Goal: Information Seeking & Learning: Understand process/instructions

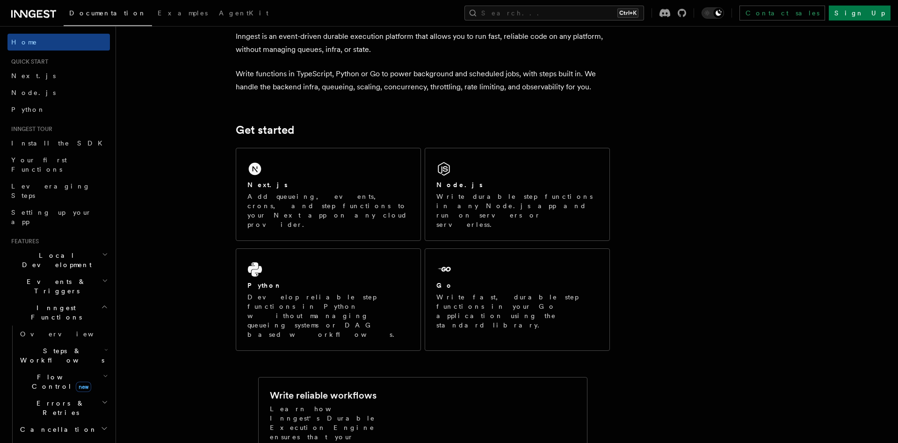
scroll to position [48, 0]
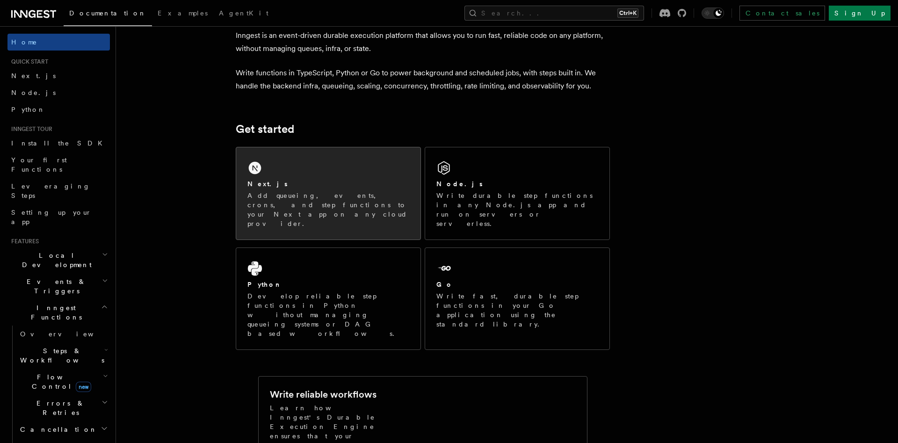
click at [351, 162] on div "Next.js Add queueing, events, crons, and step functions to your Next app on any…" at bounding box center [328, 193] width 184 height 92
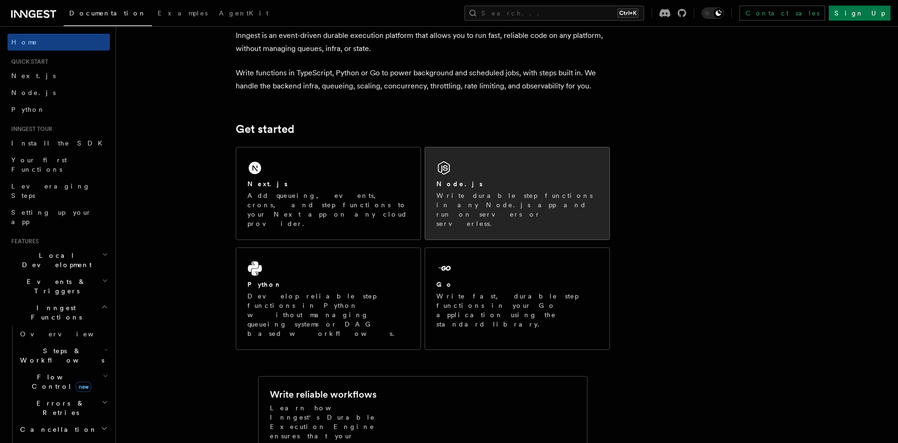
click at [483, 191] on p "Write durable step functions in any Node.js app and run on servers or serverles…" at bounding box center [517, 209] width 162 height 37
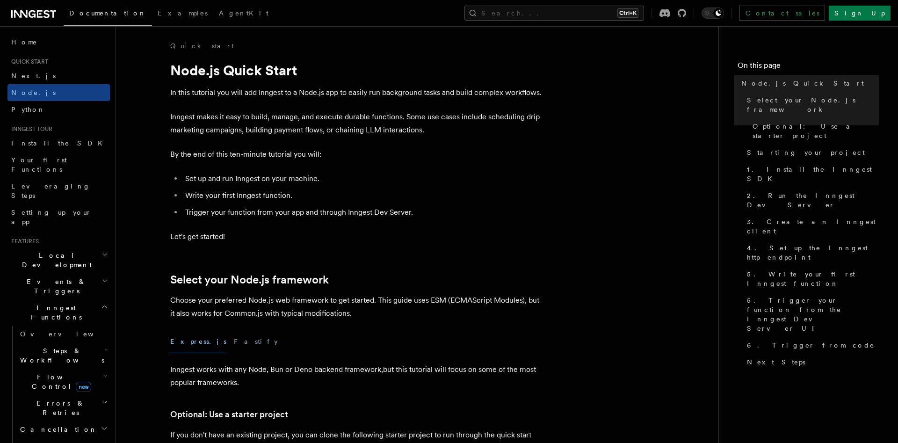
scroll to position [239, 0]
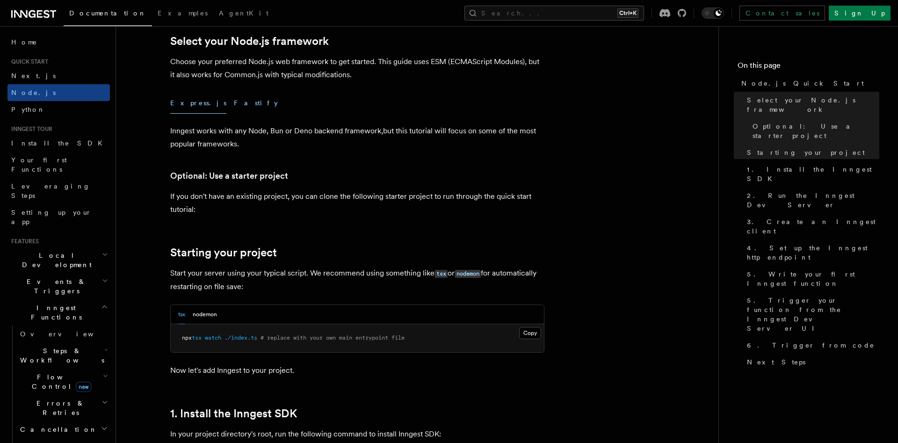
click at [234, 100] on button "Fastify" at bounding box center [256, 103] width 44 height 21
click at [187, 105] on button "Express.js" at bounding box center [198, 103] width 56 height 21
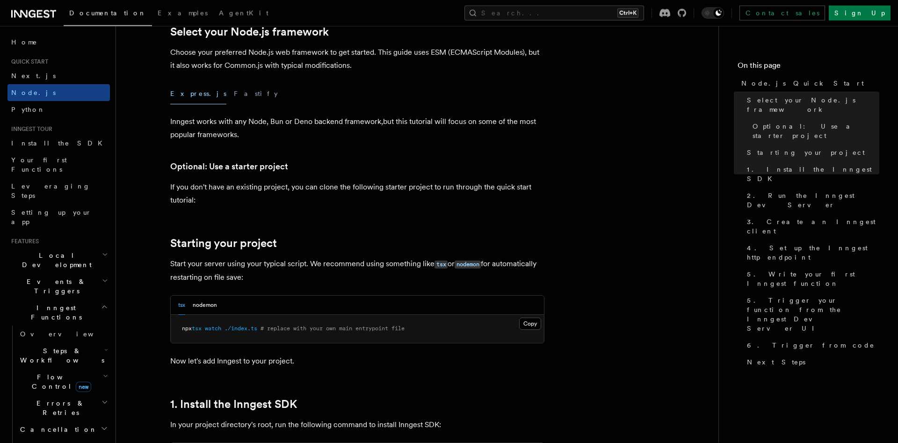
scroll to position [191, 0]
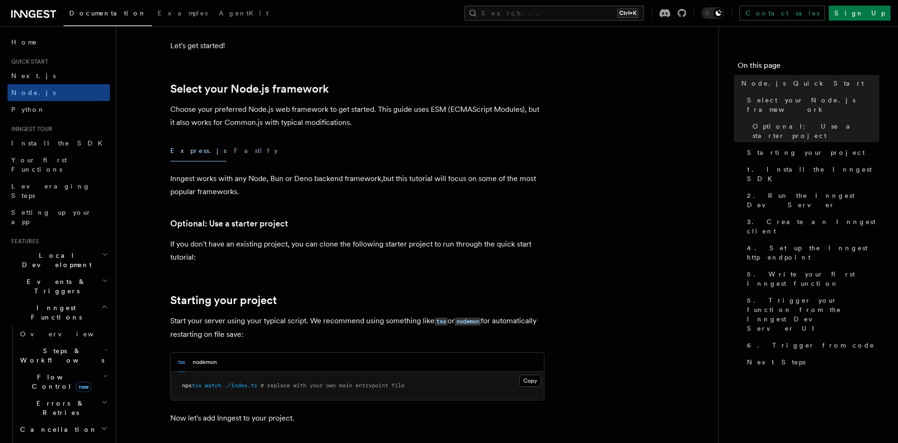
drag, startPoint x: 264, startPoint y: 154, endPoint x: 160, endPoint y: 139, distance: 104.4
drag, startPoint x: 167, startPoint y: 140, endPoint x: 260, endPoint y: 138, distance: 92.6
click at [234, 145] on button "Fastify" at bounding box center [256, 150] width 44 height 21
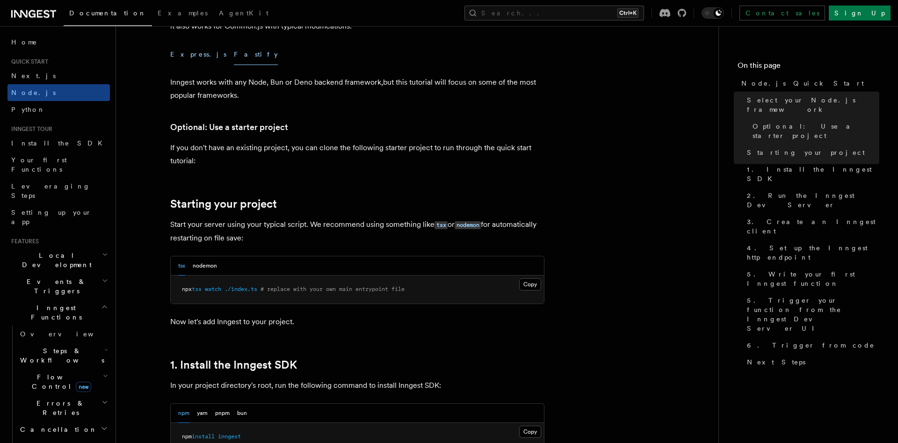
scroll to position [286, 0]
click at [186, 56] on button "Express.js" at bounding box center [198, 55] width 56 height 21
click at [234, 57] on button "Fastify" at bounding box center [256, 55] width 44 height 21
click at [201, 57] on div "Express.js Fastify" at bounding box center [357, 55] width 374 height 21
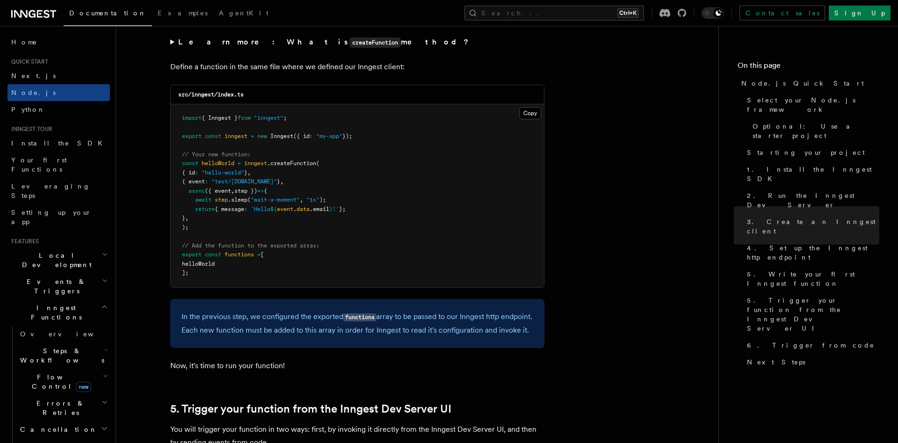
scroll to position [2051, 0]
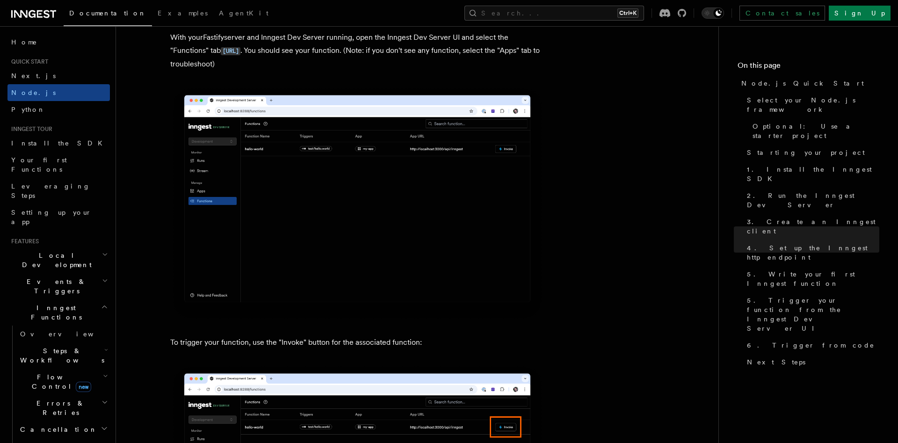
click at [357, 319] on img at bounding box center [357, 203] width 374 height 235
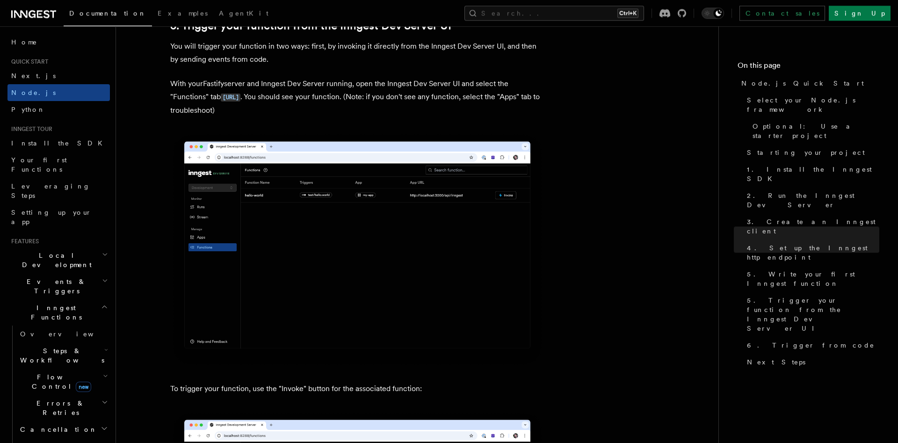
scroll to position [2290, 0]
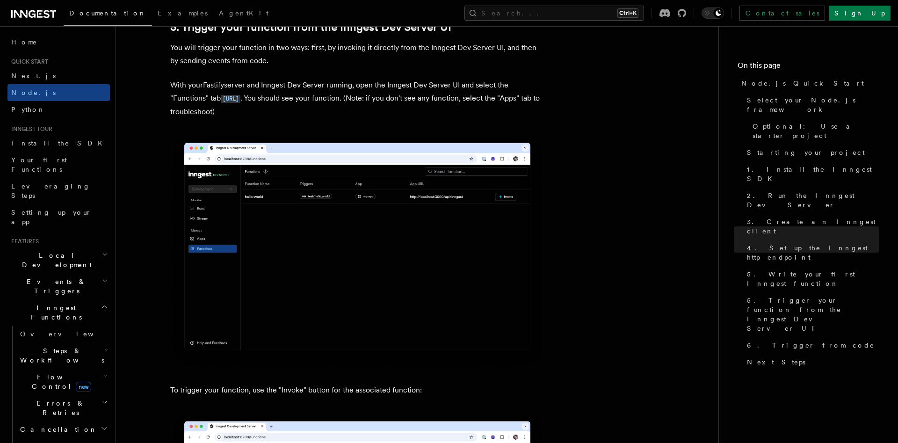
click at [61, 277] on span "Events & Triggers" at bounding box center [54, 286] width 94 height 19
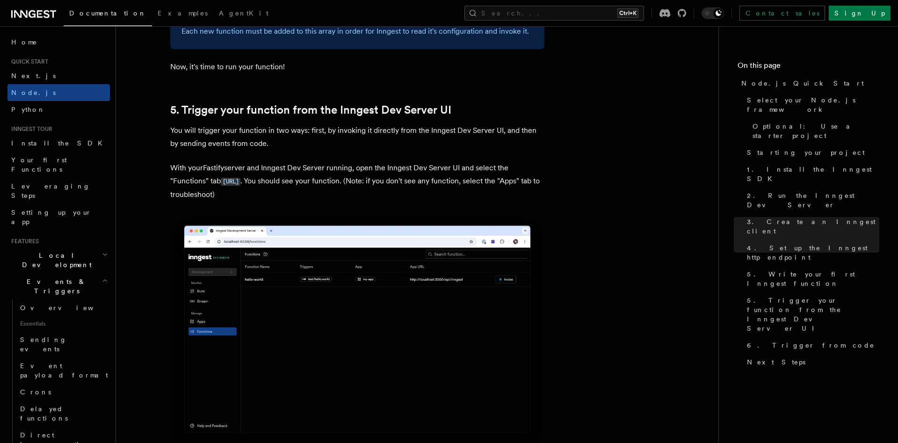
scroll to position [2195, 0]
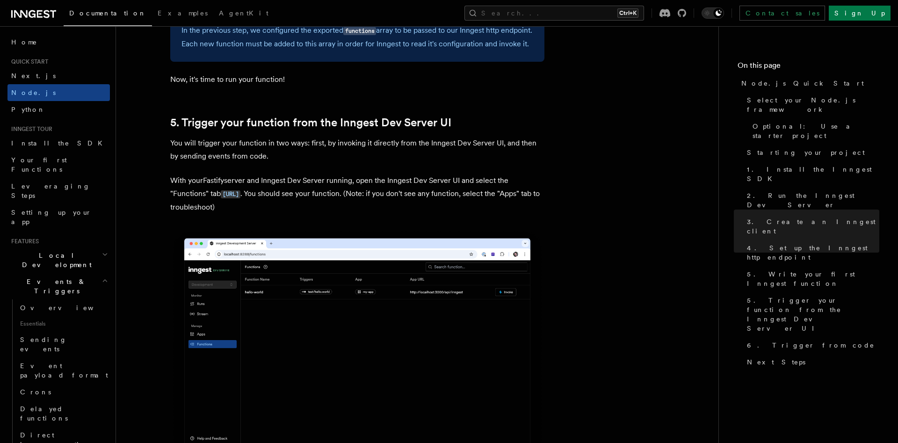
drag, startPoint x: 222, startPoint y: 209, endPoint x: 343, endPoint y: 201, distance: 121.4
click at [330, 211] on p "With your Fastify server and Inngest Dev Server running, open the Inngest Dev S…" at bounding box center [357, 194] width 374 height 40
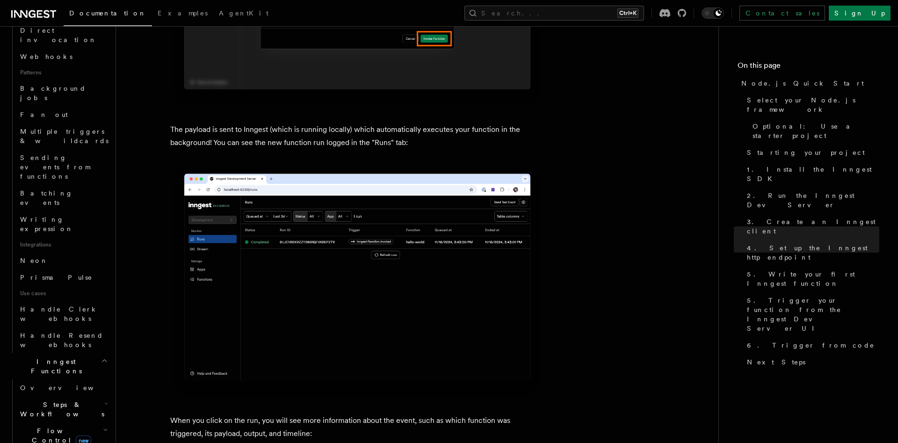
scroll to position [427, 0]
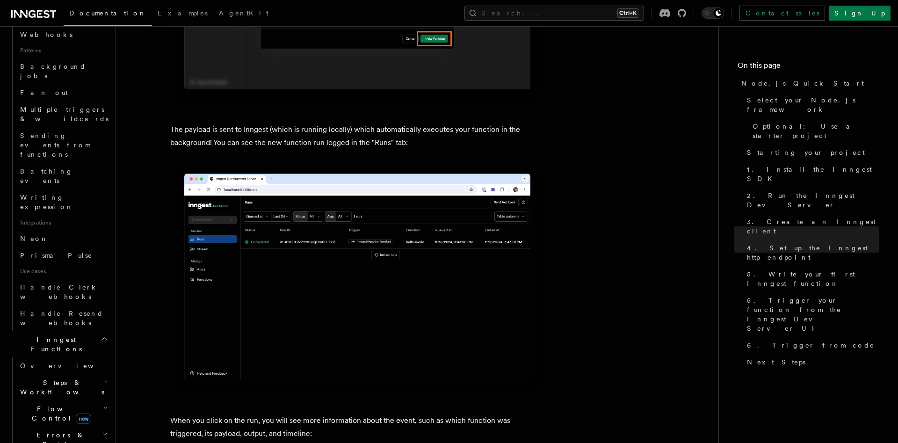
click at [662, 320] on article "Quick start Node.js Quick Start In this tutorial you will add Inngest to a Node…" at bounding box center [417, 20] width 573 height 6350
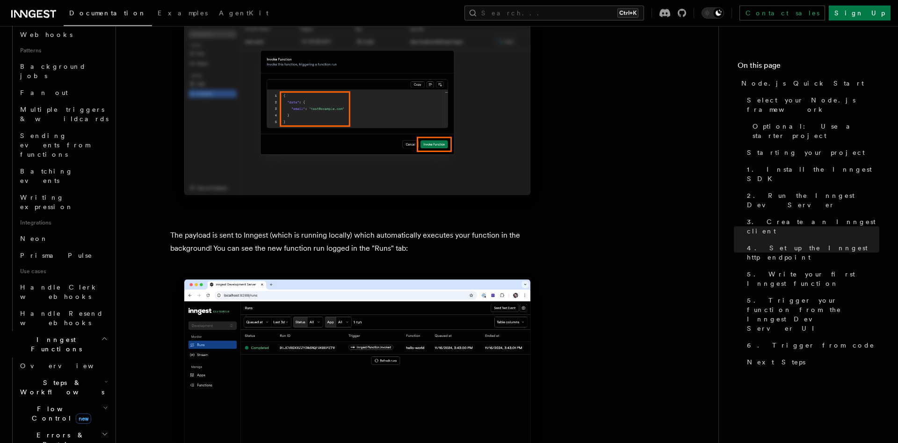
scroll to position [3053, 0]
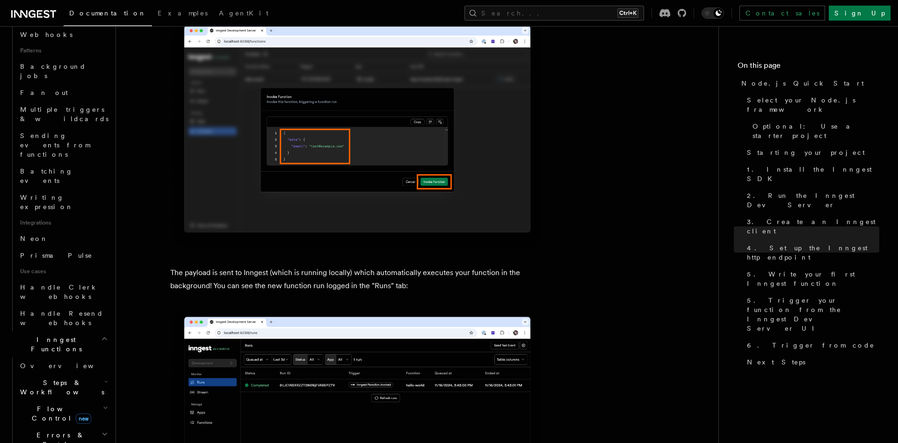
click at [601, 283] on article "Quick start Node.js Quick Start In this tutorial you will add Inngest to a Node…" at bounding box center [417, 163] width 573 height 6350
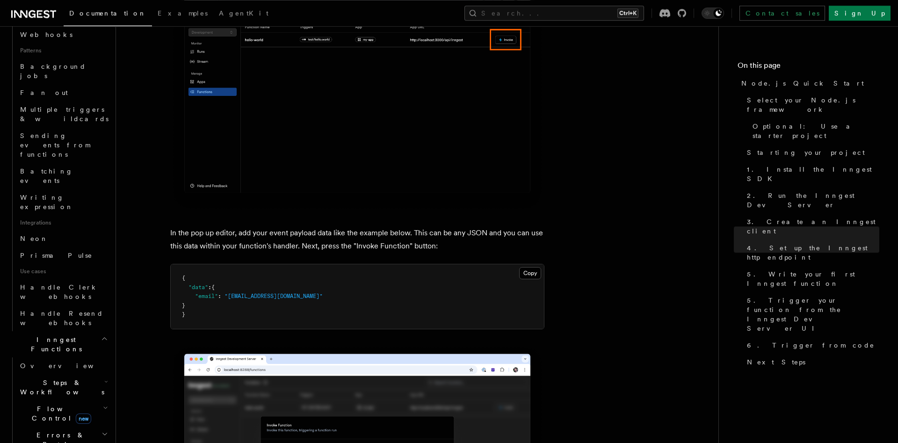
scroll to position [2719, 0]
